Goal: Check status: Check status

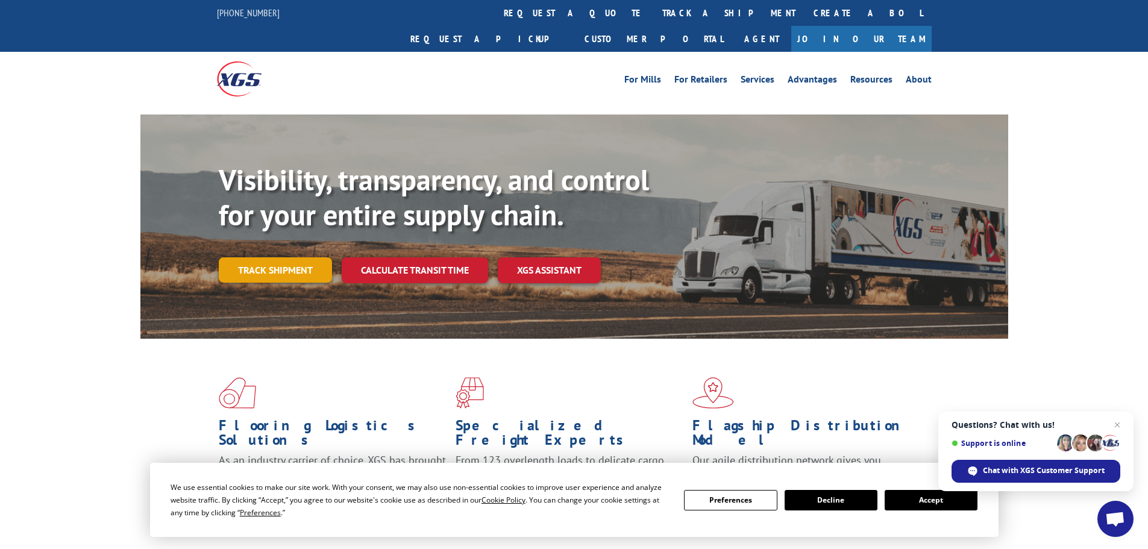
click at [246, 257] on link "Track shipment" at bounding box center [275, 269] width 113 height 25
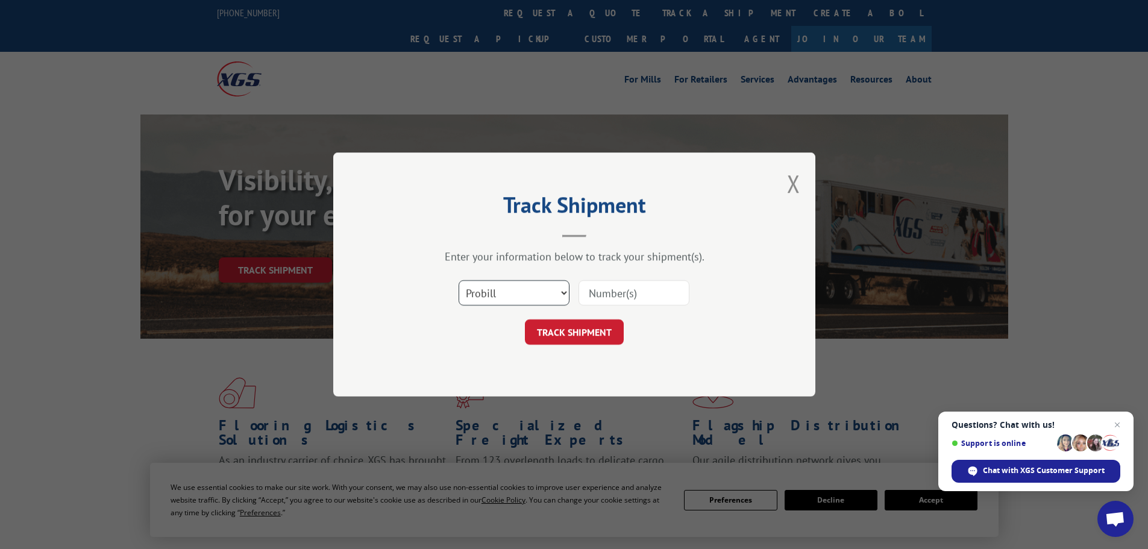
click at [559, 290] on select "Select category... Probill BOL PO" at bounding box center [513, 292] width 111 height 25
select select "bol"
click at [458, 280] on select "Select category... Probill BOL PO" at bounding box center [513, 292] width 111 height 25
paste input "6005851"
type input "6005851"
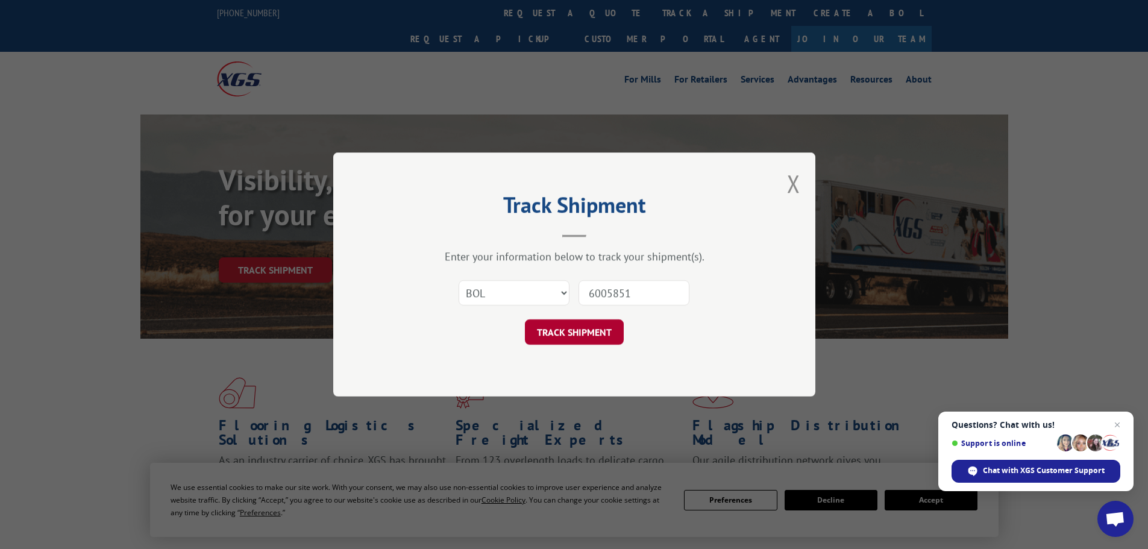
click at [556, 327] on button "TRACK SHIPMENT" at bounding box center [574, 331] width 99 height 25
